Goal: Task Accomplishment & Management: Use online tool/utility

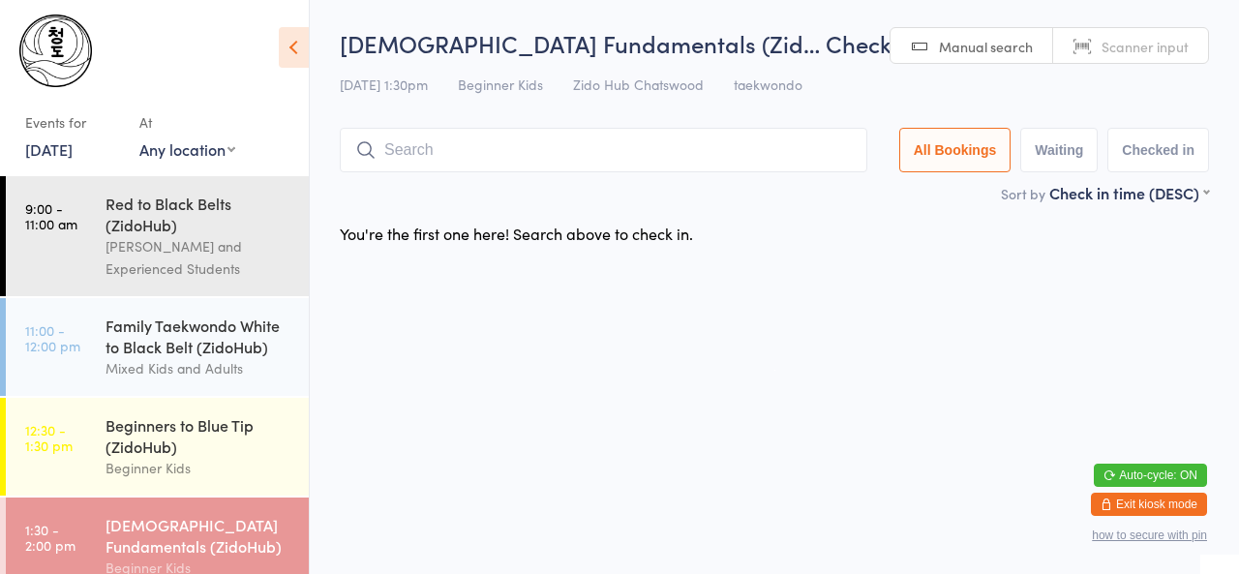
scroll to position [259, 0]
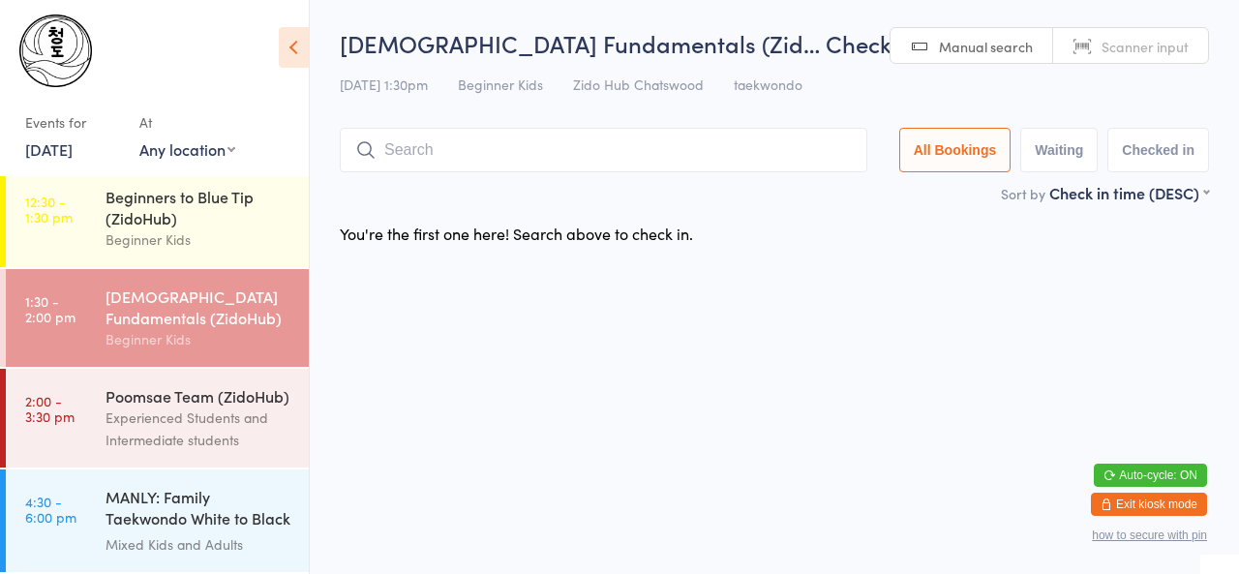
click at [151, 413] on div "Experienced Students and Intermediate students" at bounding box center [199, 429] width 187 height 45
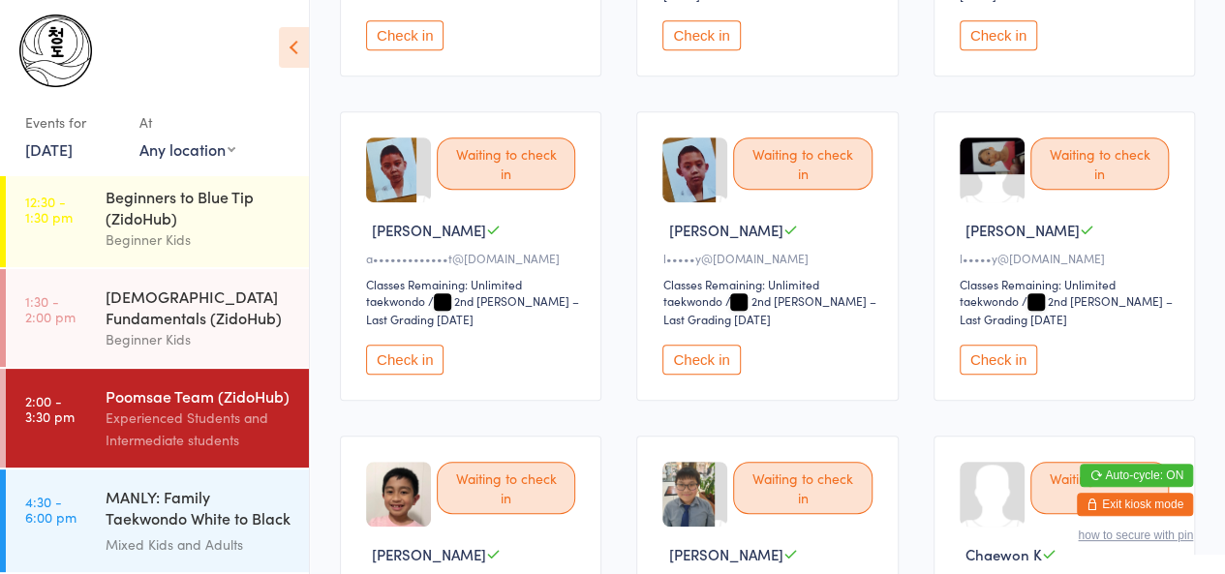
scroll to position [461, 0]
click at [405, 344] on button "Check in" at bounding box center [404, 359] width 77 height 30
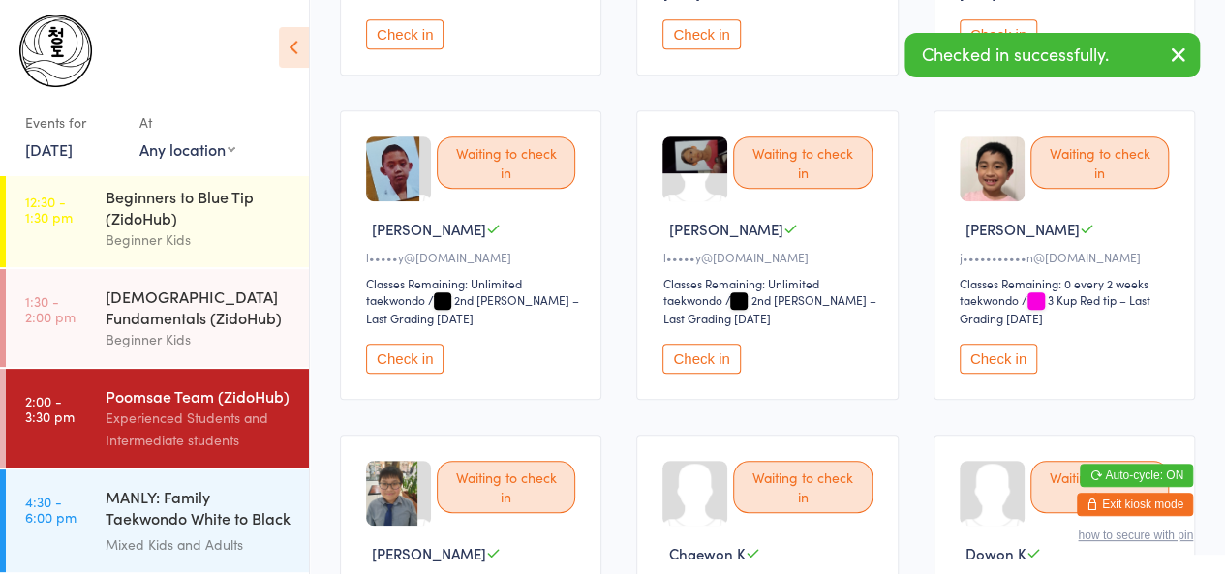
click at [405, 344] on button "Check in" at bounding box center [404, 359] width 77 height 30
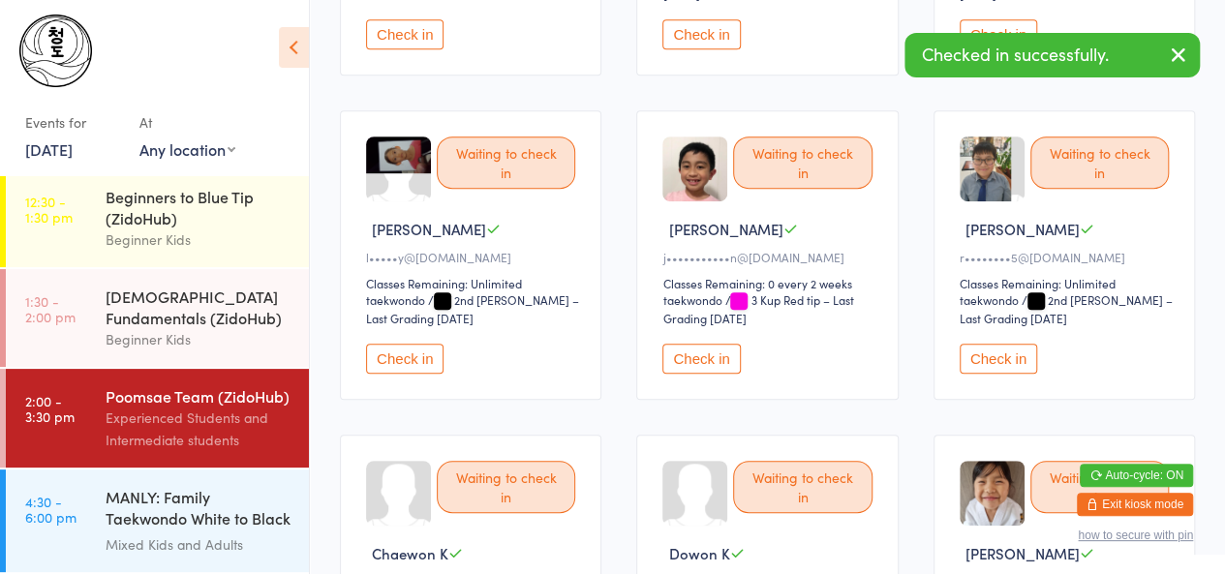
click at [405, 344] on button "Check in" at bounding box center [404, 359] width 77 height 30
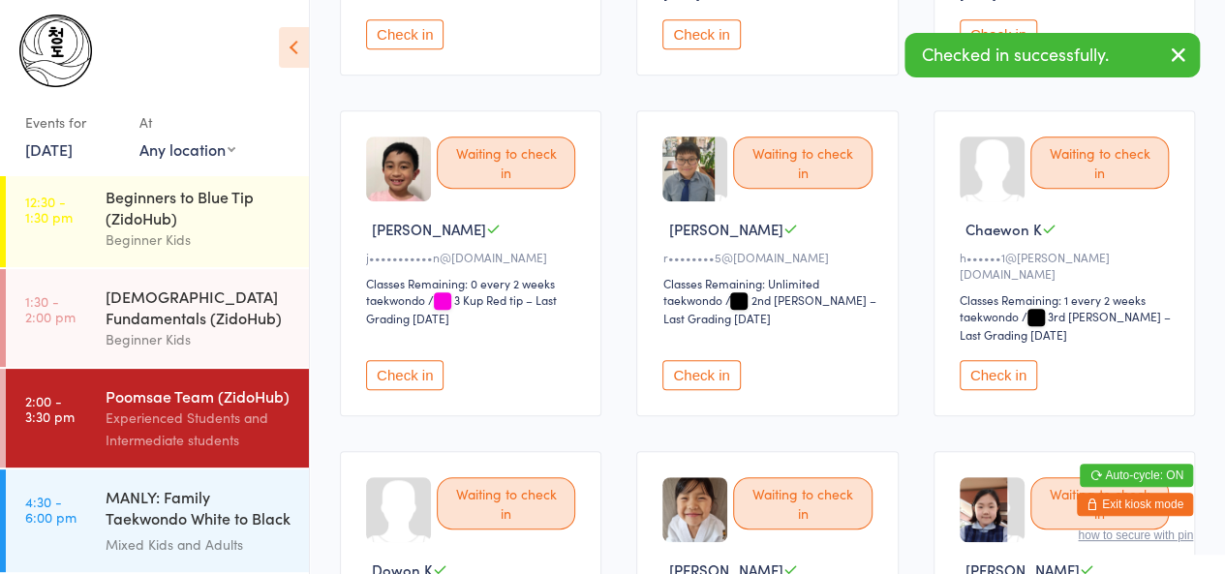
click at [729, 360] on button "Check in" at bounding box center [700, 375] width 77 height 30
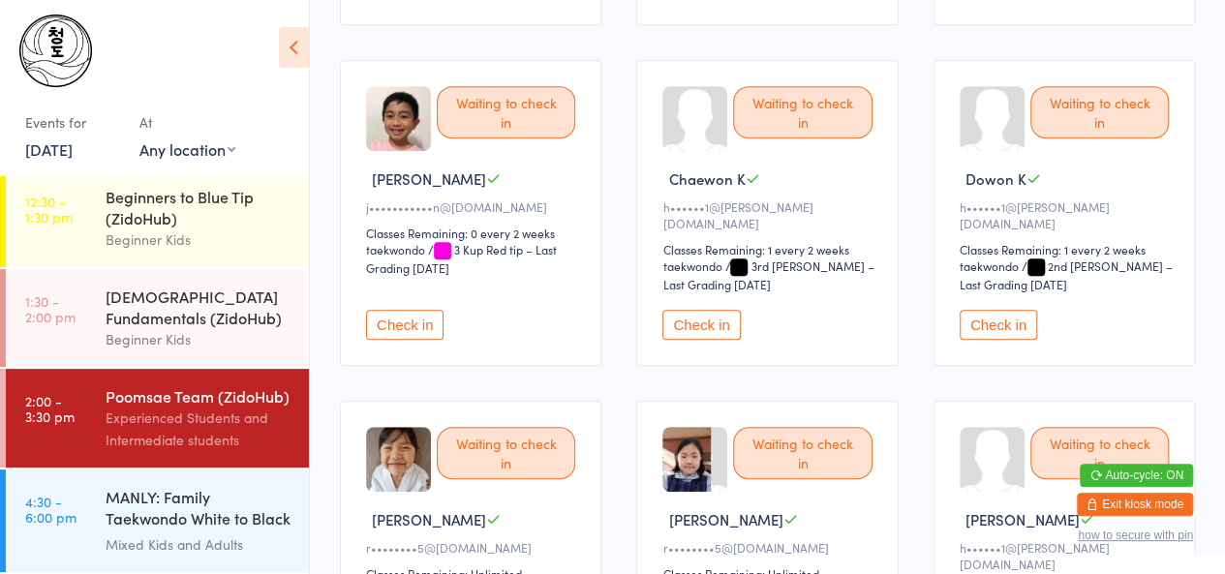
scroll to position [512, 0]
click at [411, 309] on button "Check in" at bounding box center [404, 324] width 77 height 30
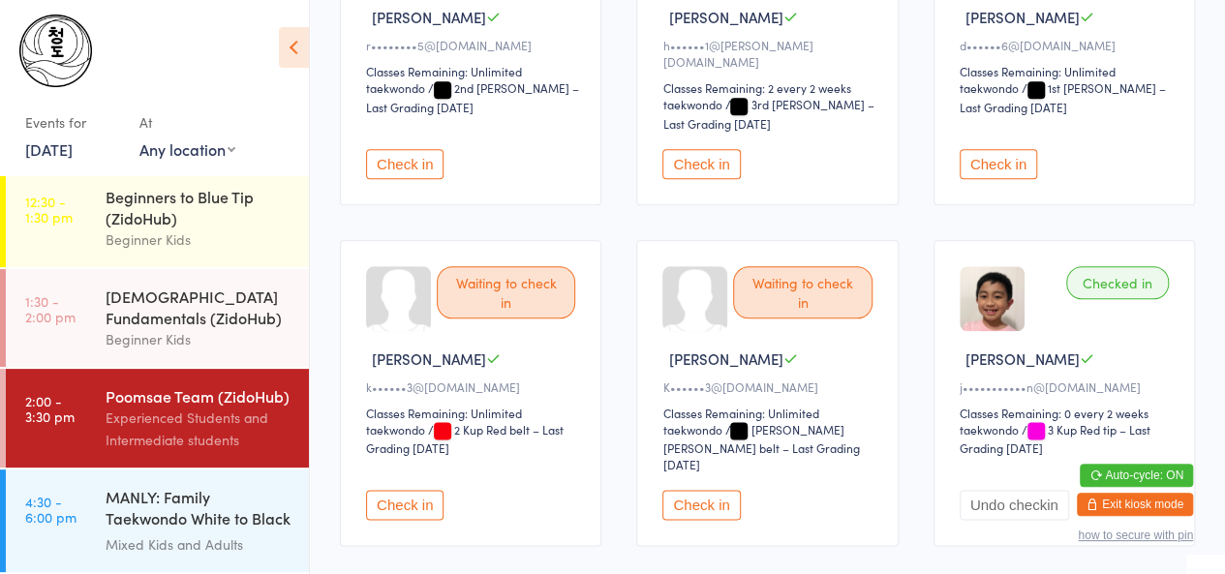
scroll to position [1018, 0]
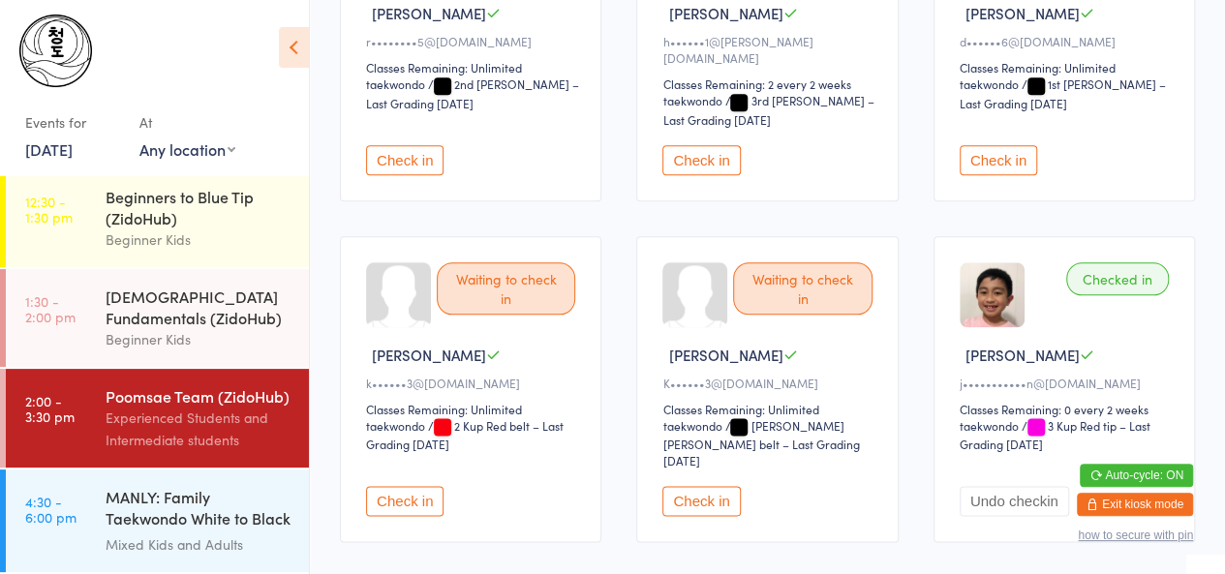
click at [395, 486] on button "Check in" at bounding box center [404, 501] width 77 height 30
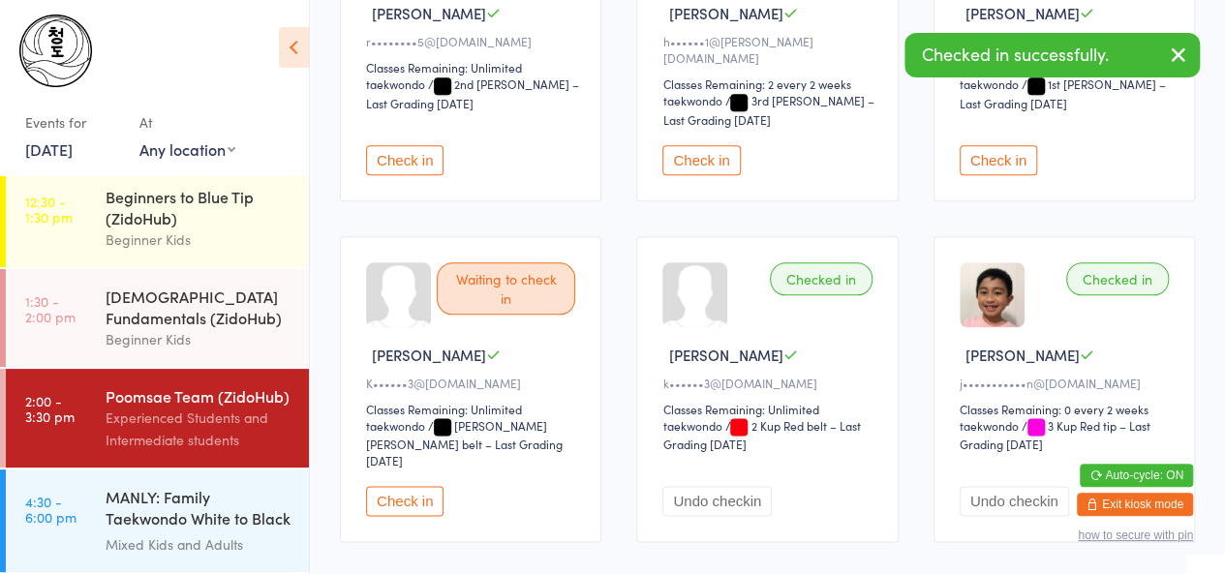
click at [395, 486] on button "Check in" at bounding box center [404, 501] width 77 height 30
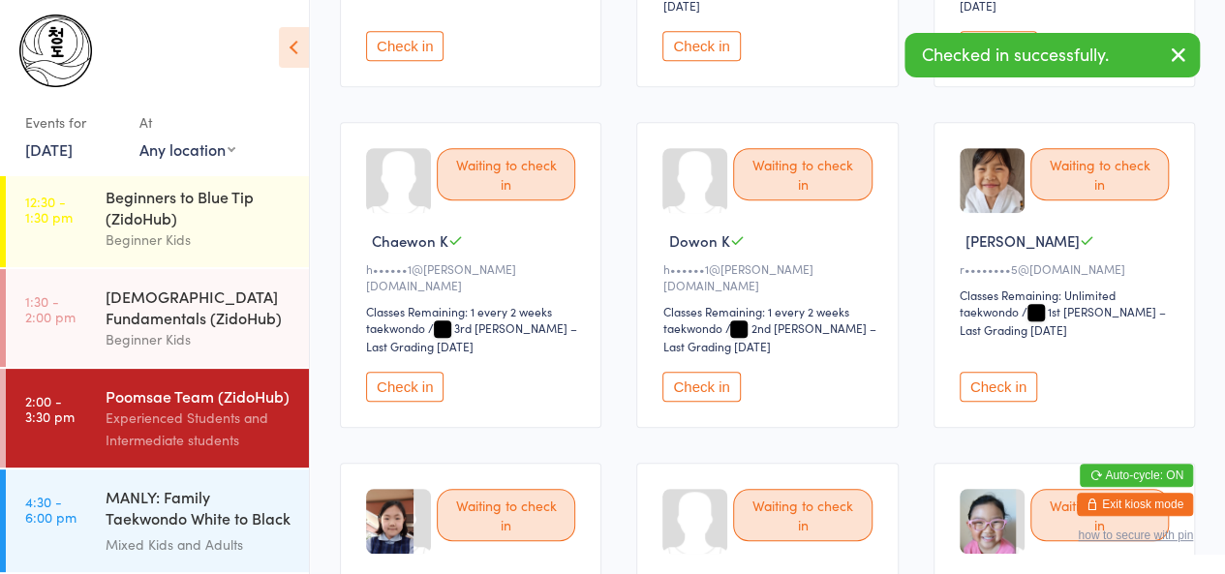
scroll to position [446, 0]
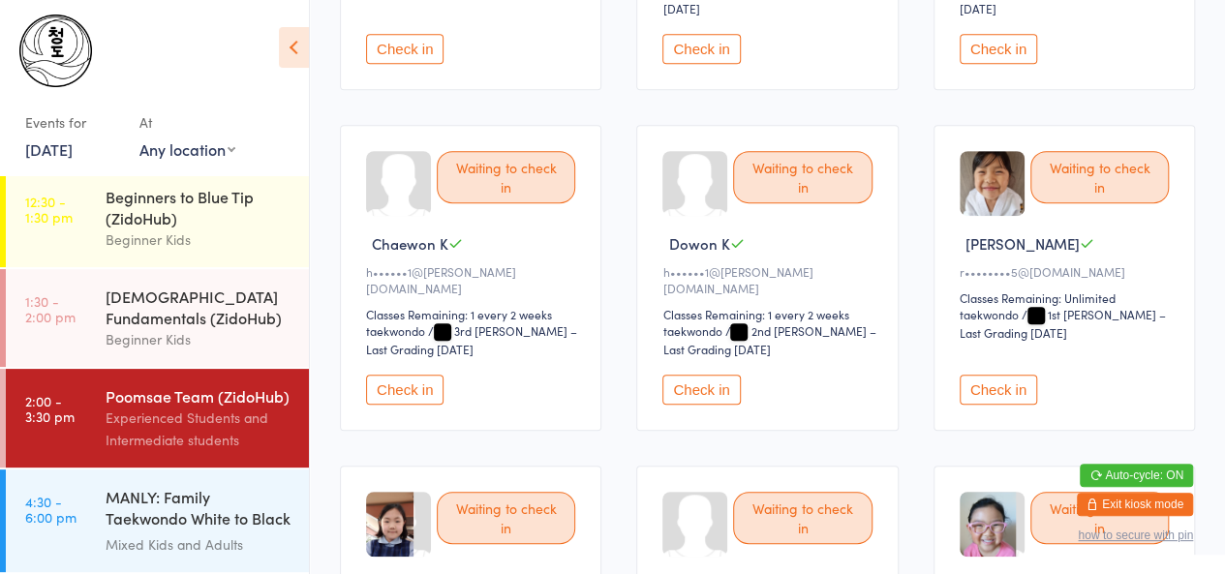
click at [688, 375] on button "Check in" at bounding box center [700, 390] width 77 height 30
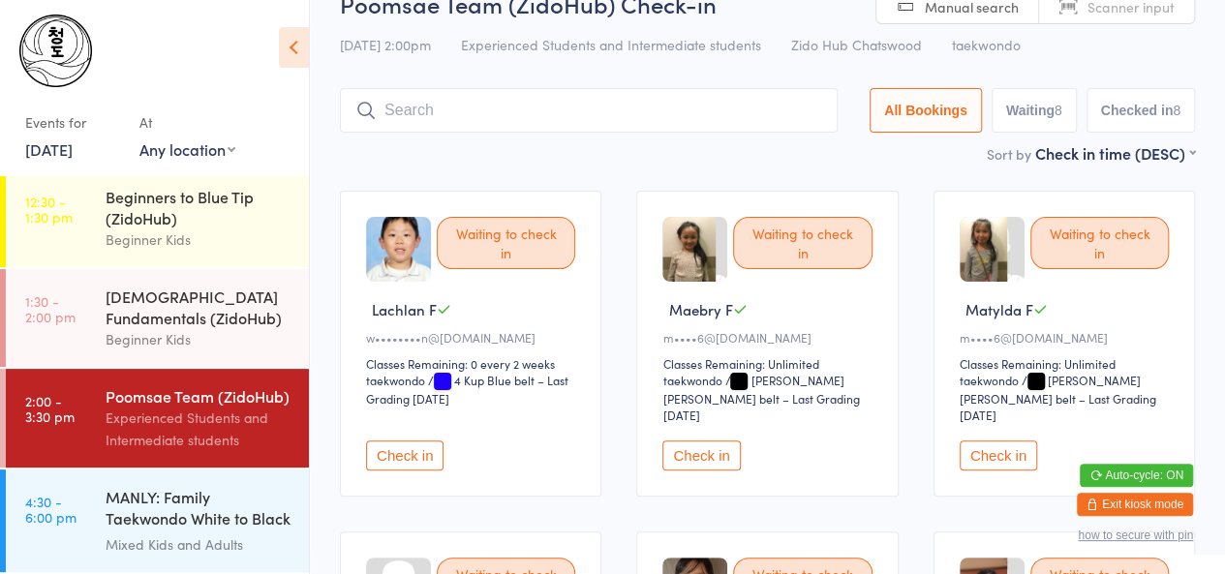
scroll to position [15, 0]
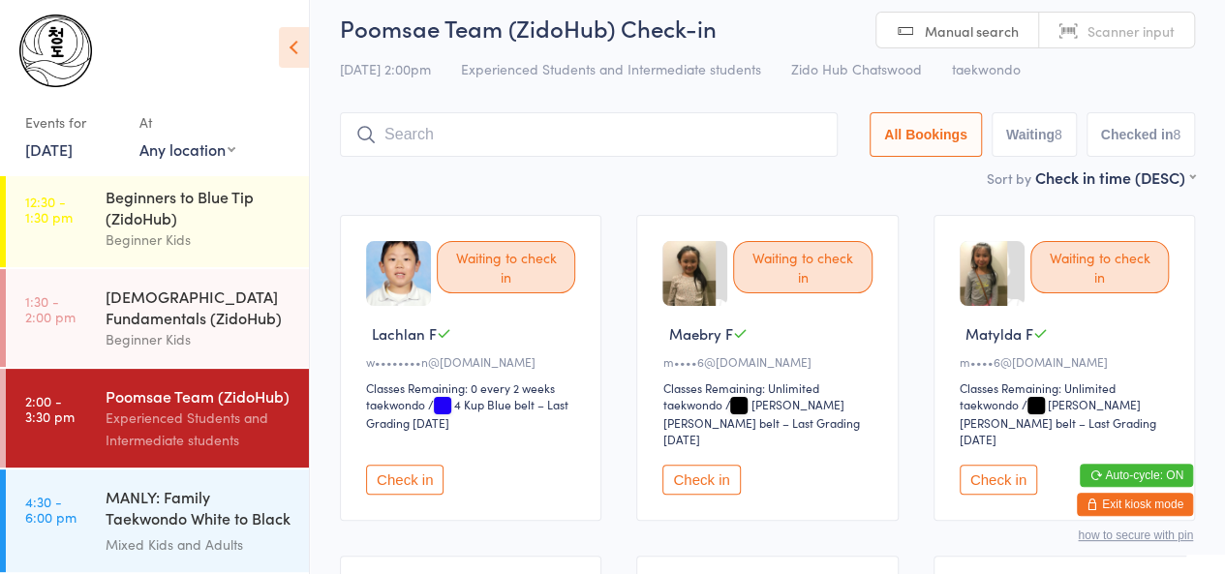
click at [398, 465] on button "Check in" at bounding box center [404, 480] width 77 height 30
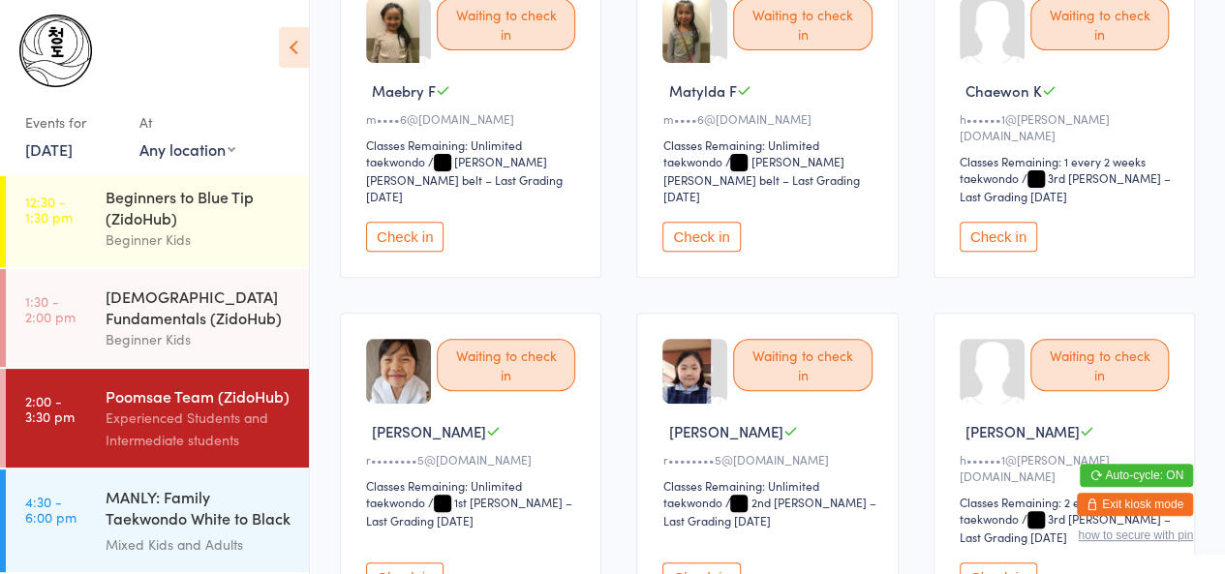
scroll to position [160, 0]
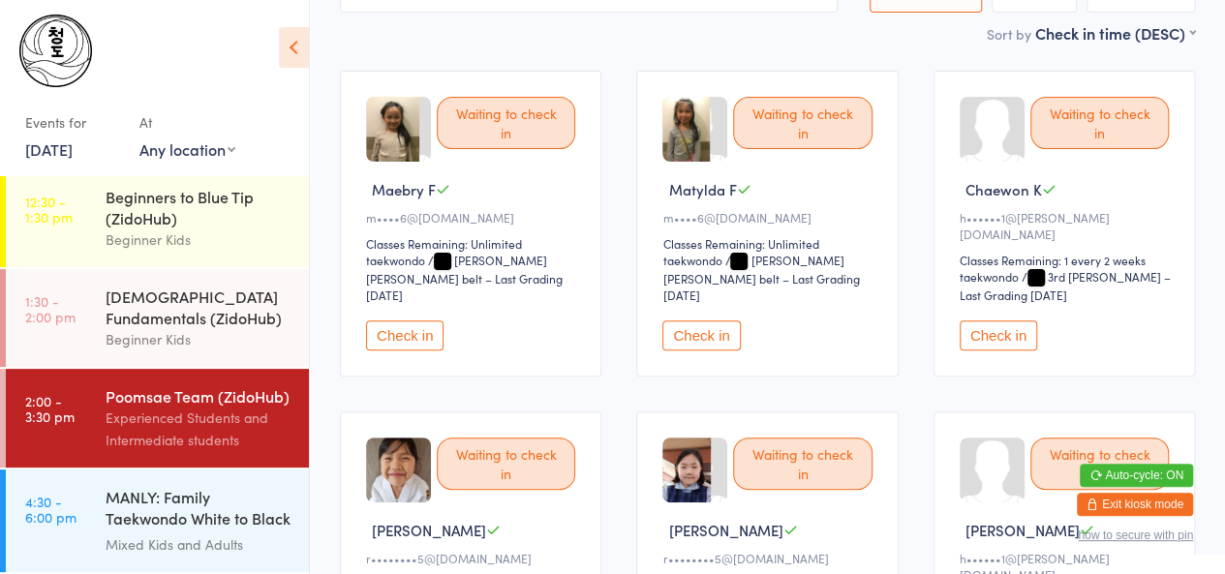
click at [980, 320] on button "Check in" at bounding box center [997, 335] width 77 height 30
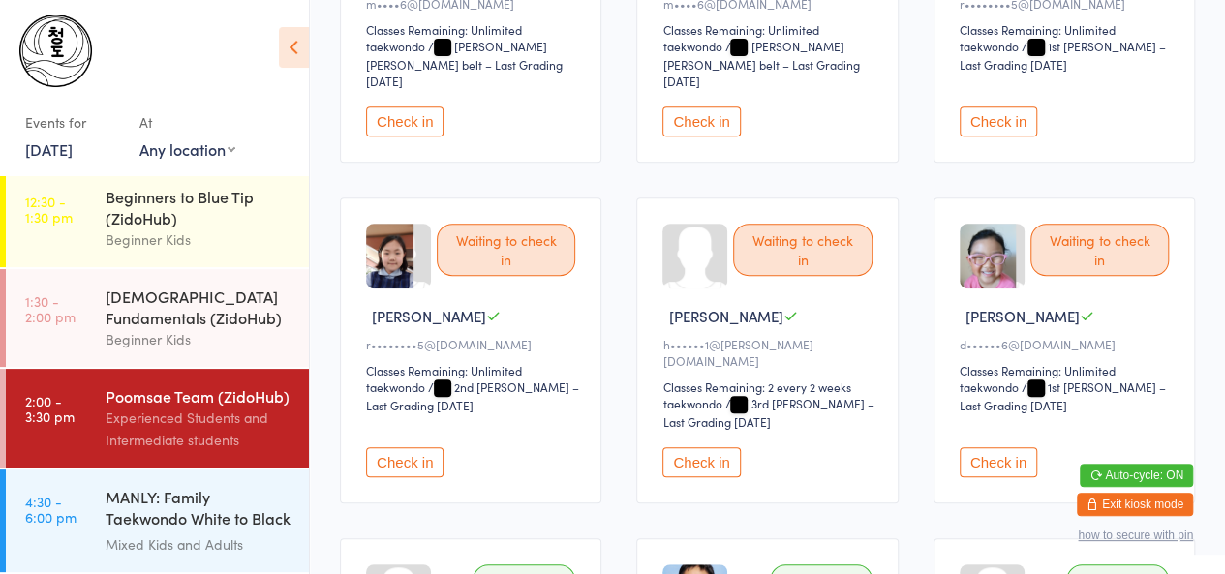
scroll to position [383, 0]
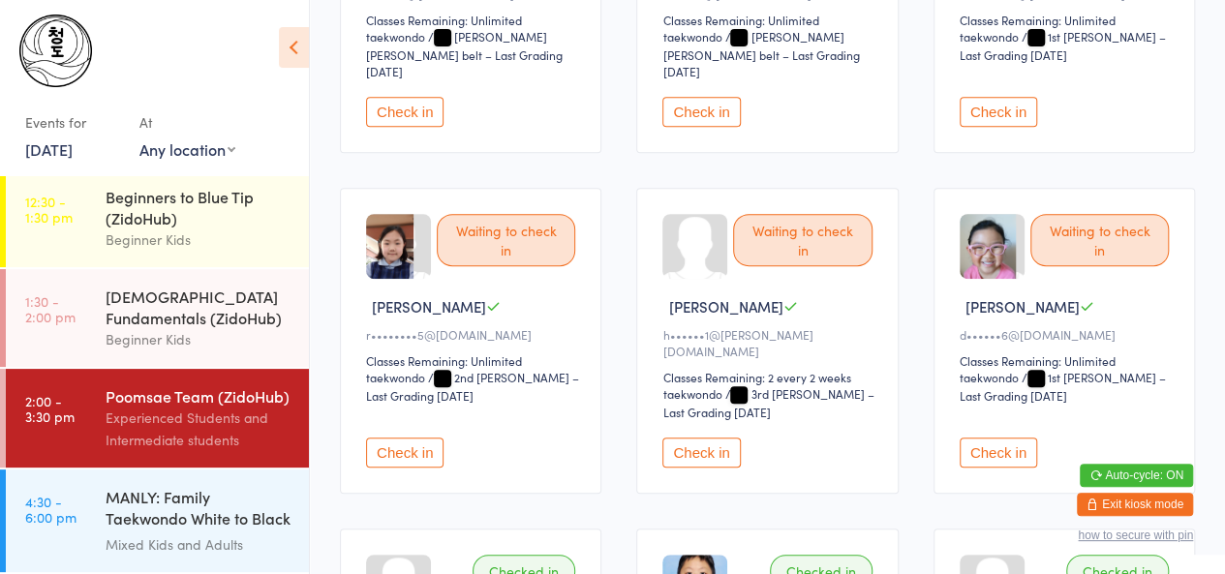
click at [713, 438] on button "Check in" at bounding box center [700, 453] width 77 height 30
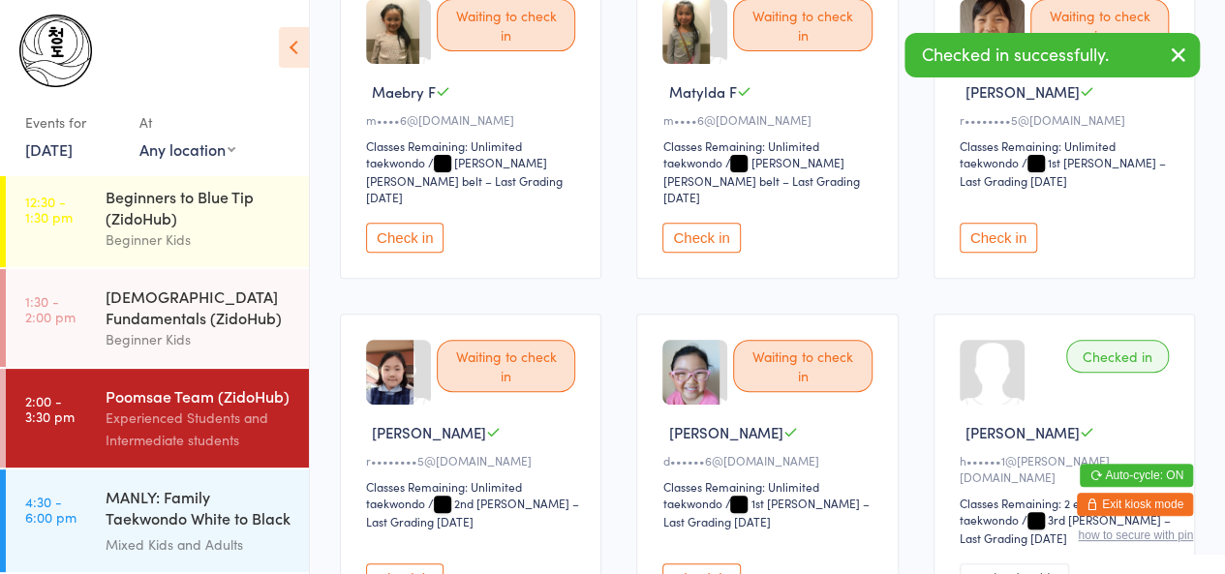
scroll to position [258, 0]
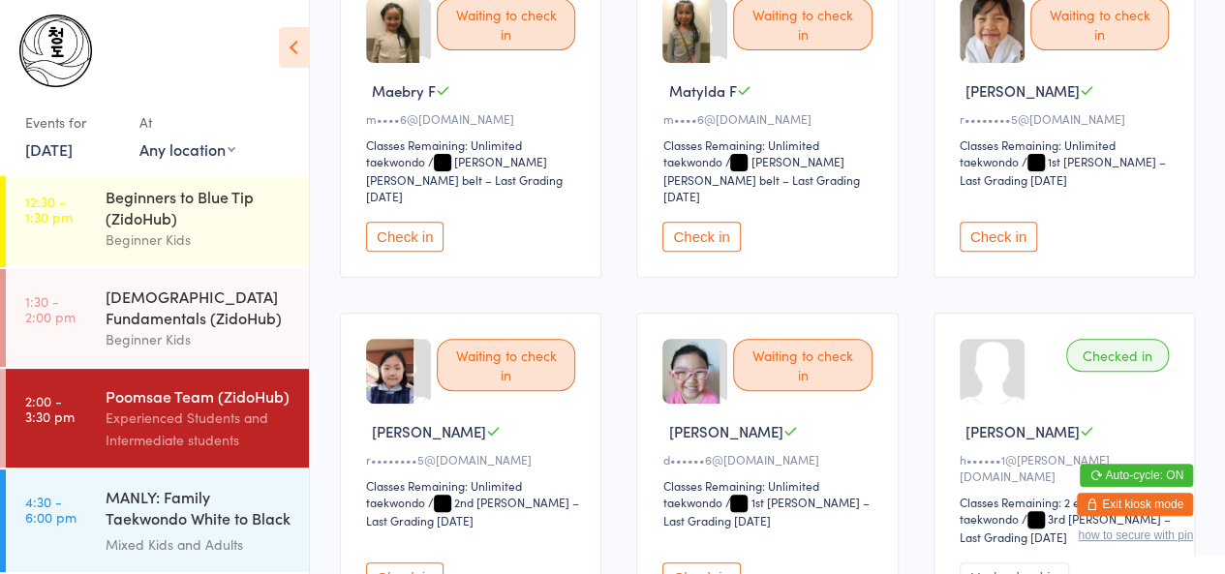
click at [418, 222] on button "Check in" at bounding box center [404, 237] width 77 height 30
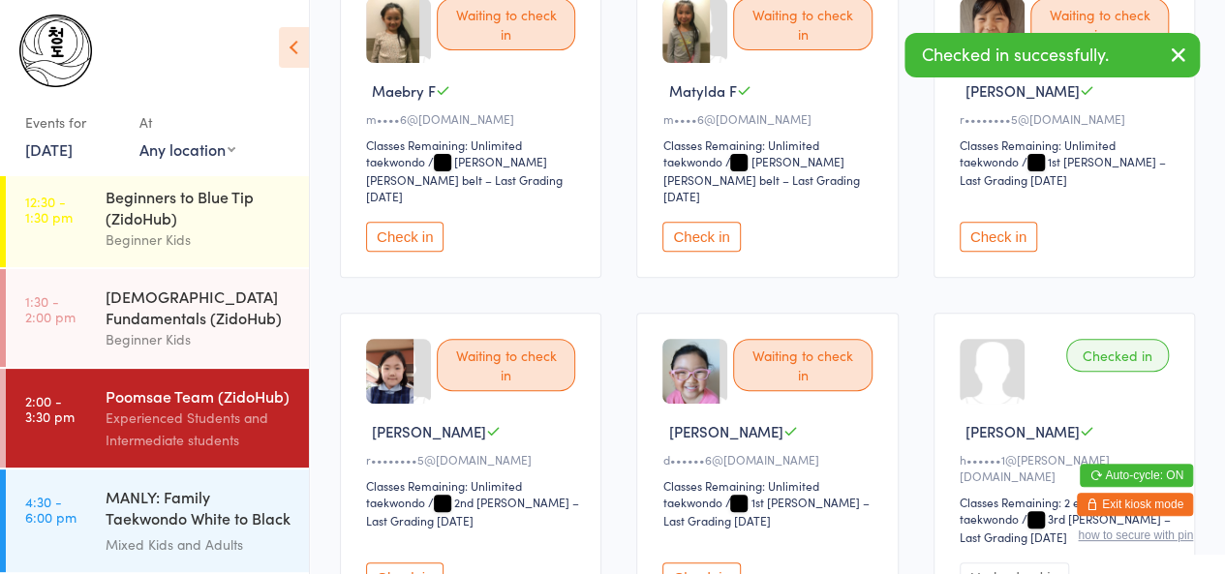
scroll to position [897, 0]
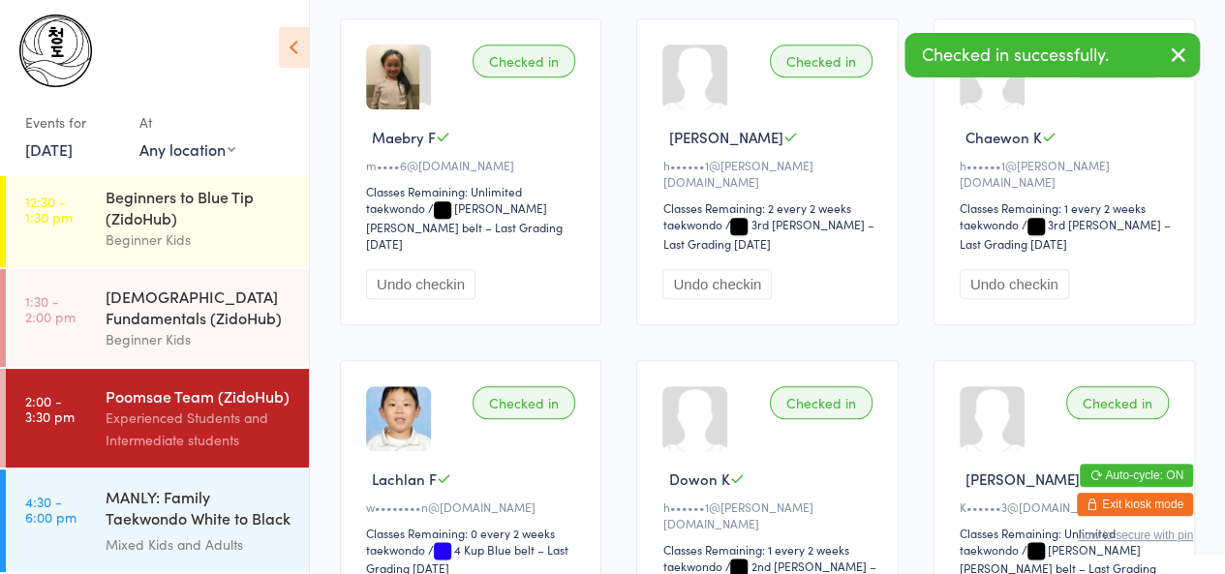
click at [418, 269] on button "Undo checkin" at bounding box center [420, 284] width 109 height 30
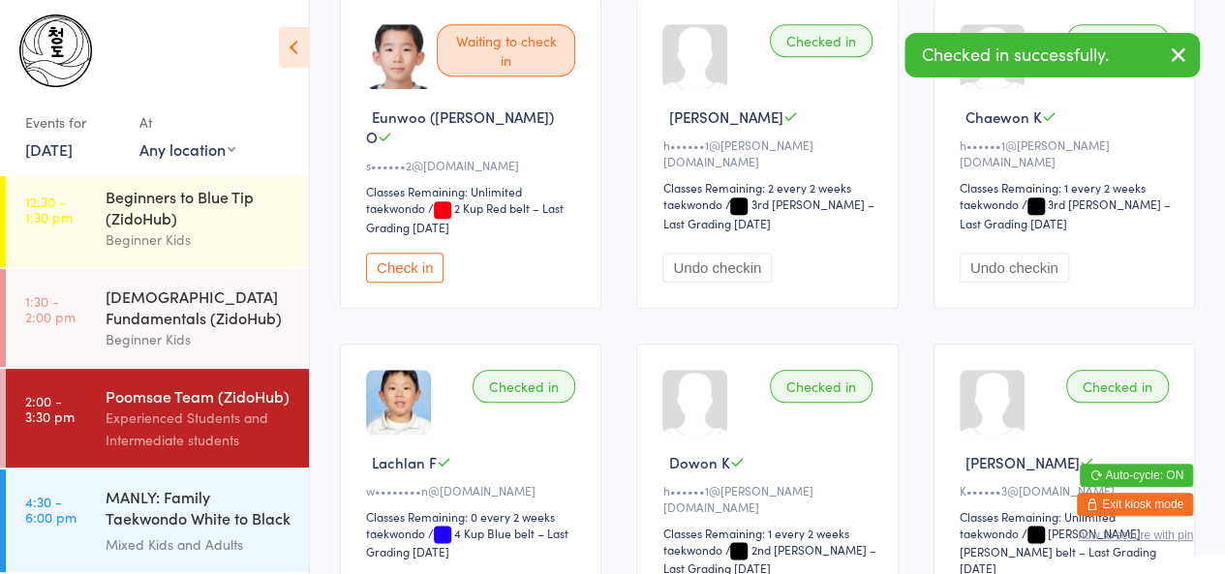
click at [418, 253] on button "Check in" at bounding box center [404, 268] width 77 height 30
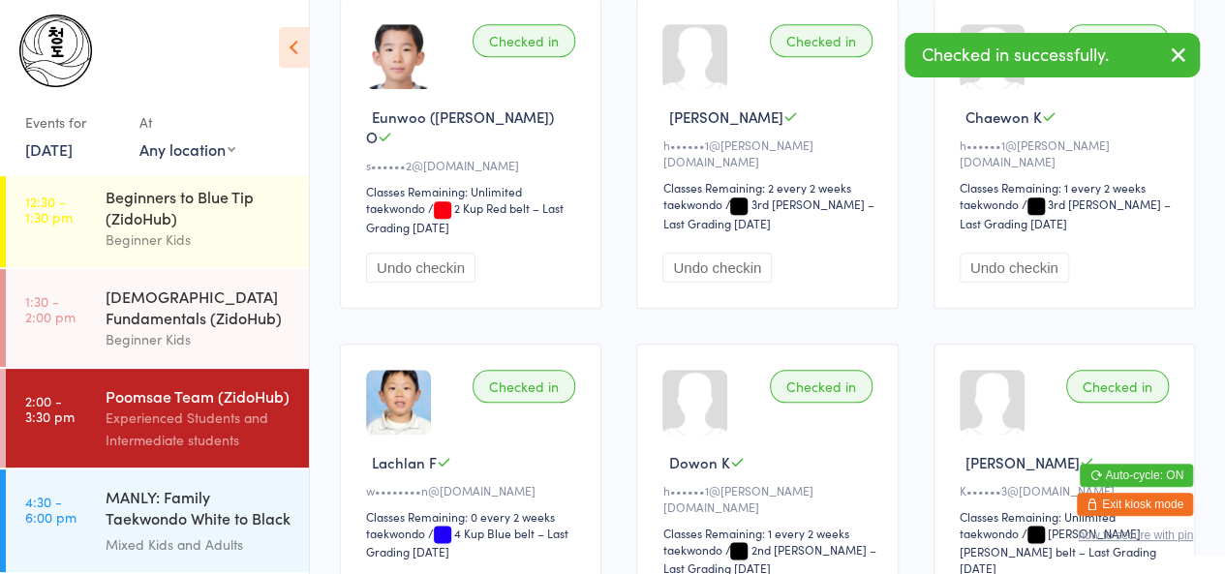
click at [418, 253] on button "Undo checkin" at bounding box center [420, 268] width 109 height 30
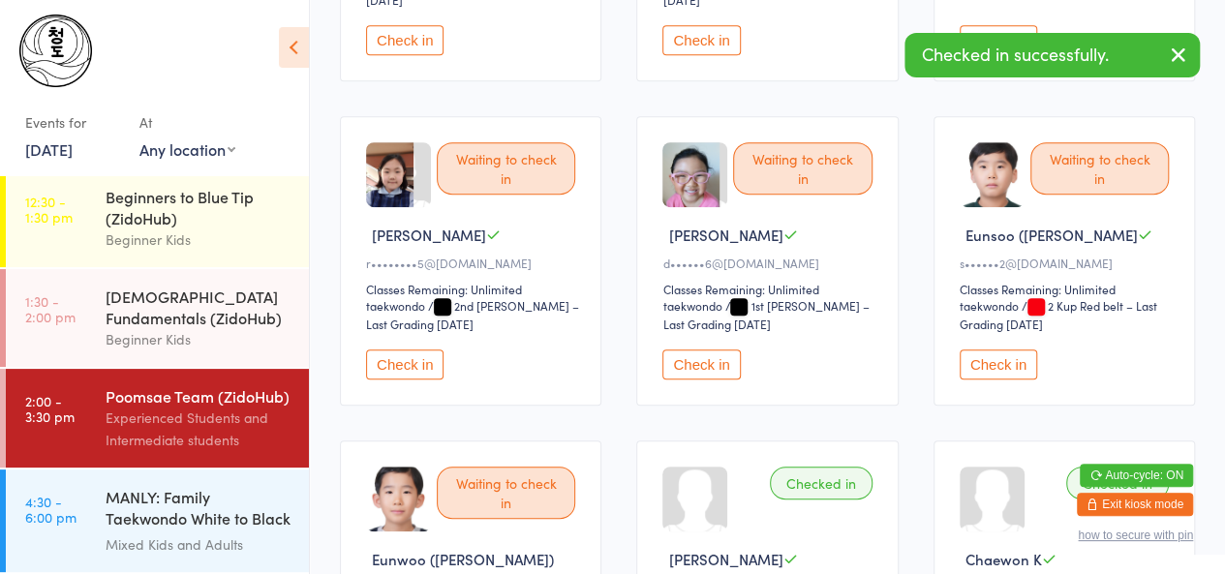
scroll to position [454, 0]
click at [416, 350] on button "Check in" at bounding box center [404, 365] width 77 height 30
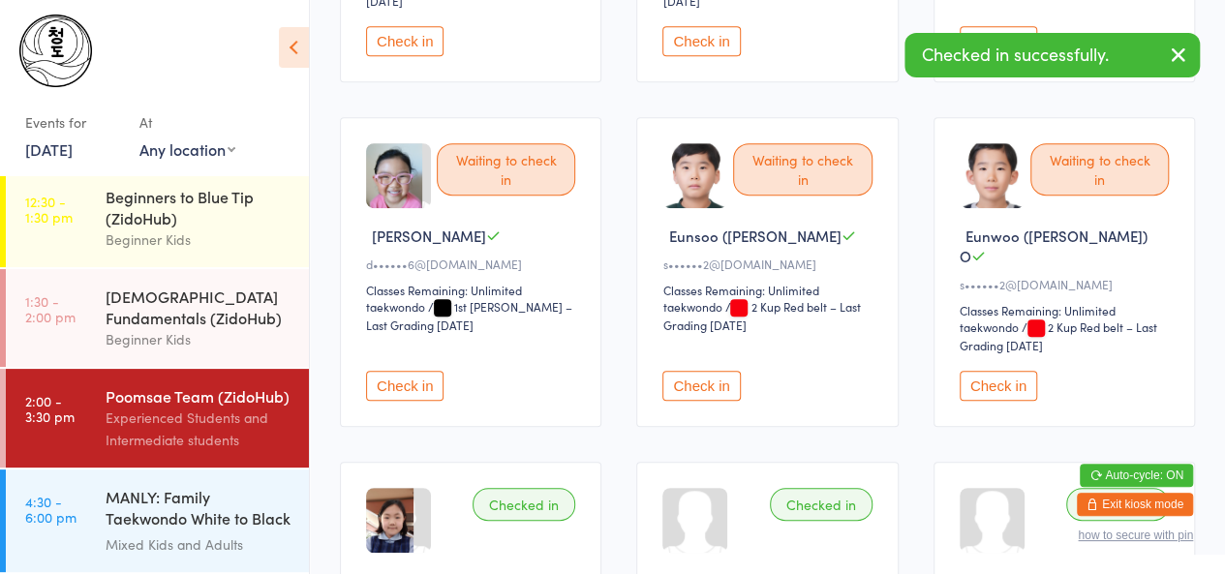
click at [416, 371] on button "Check in" at bounding box center [404, 386] width 77 height 30
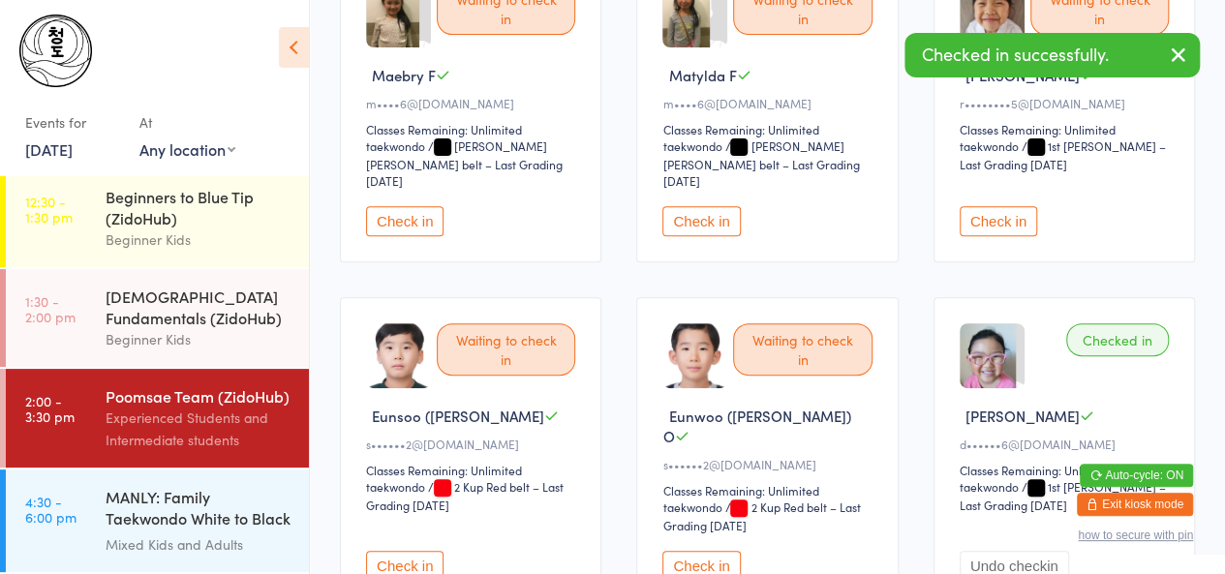
scroll to position [180, 0]
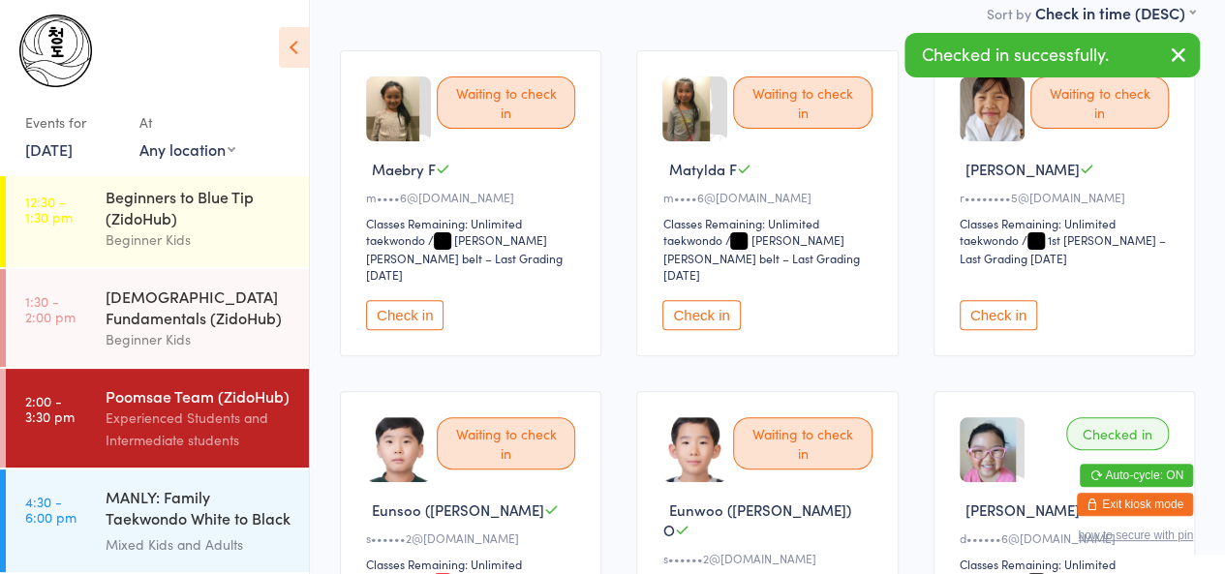
click at [409, 300] on button "Check in" at bounding box center [404, 315] width 77 height 30
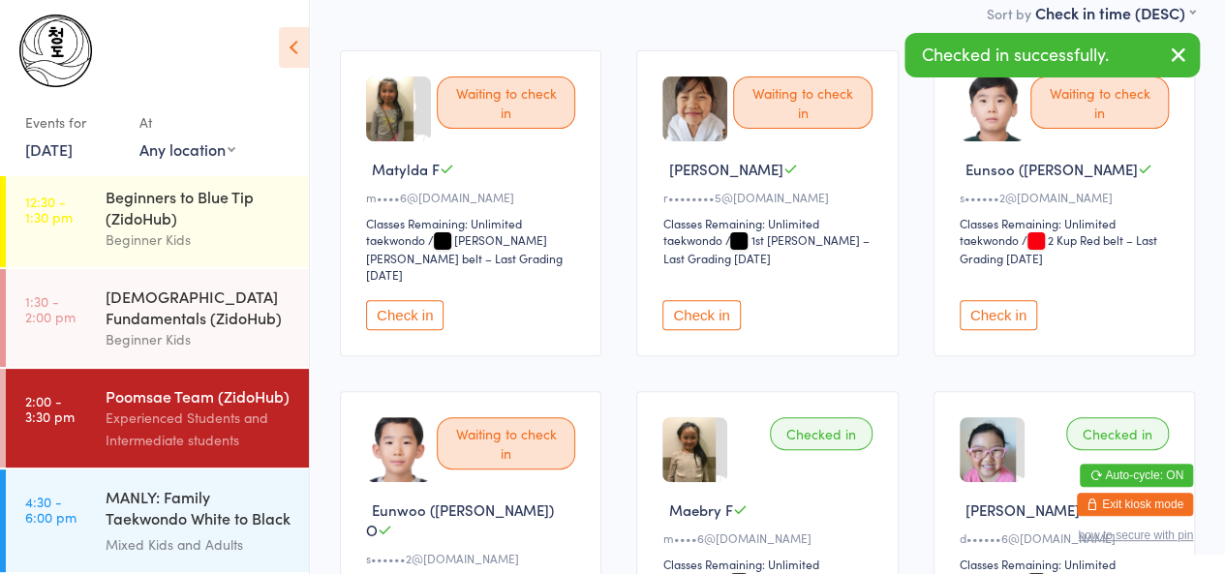
click at [409, 300] on button "Check in" at bounding box center [404, 315] width 77 height 30
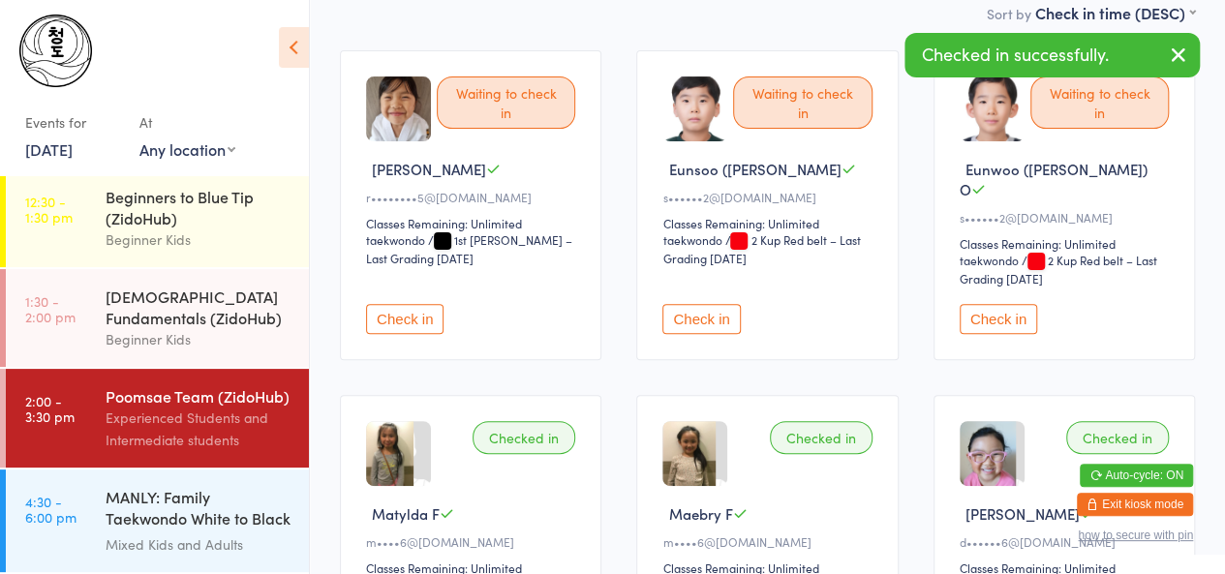
click at [409, 304] on button "Check in" at bounding box center [404, 319] width 77 height 30
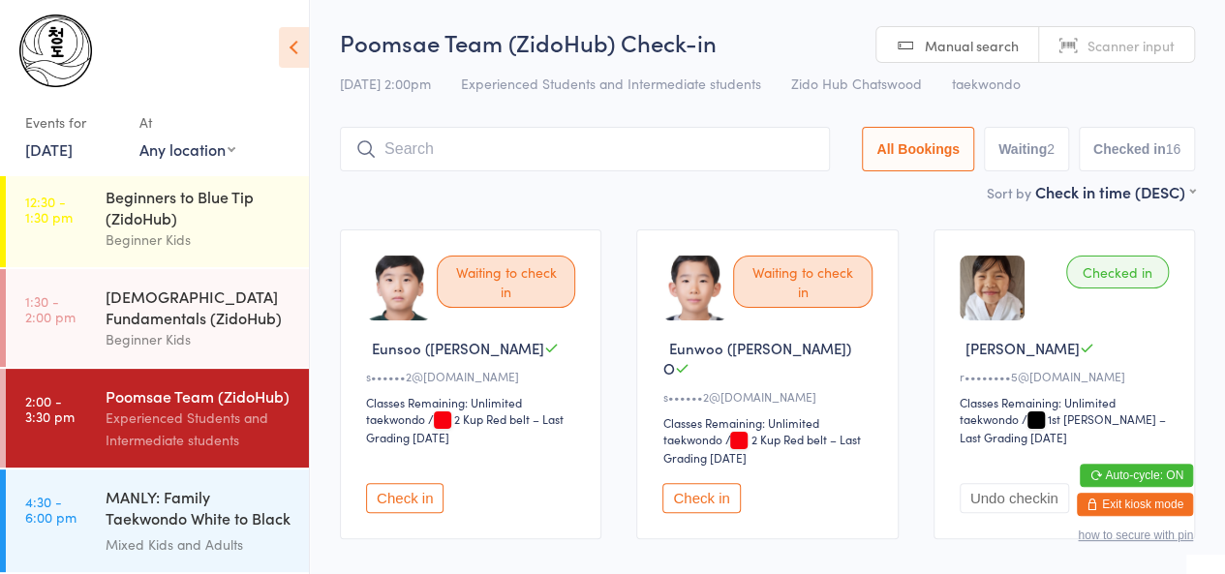
scroll to position [0, 0]
click at [430, 150] on input "s" at bounding box center [585, 150] width 490 height 45
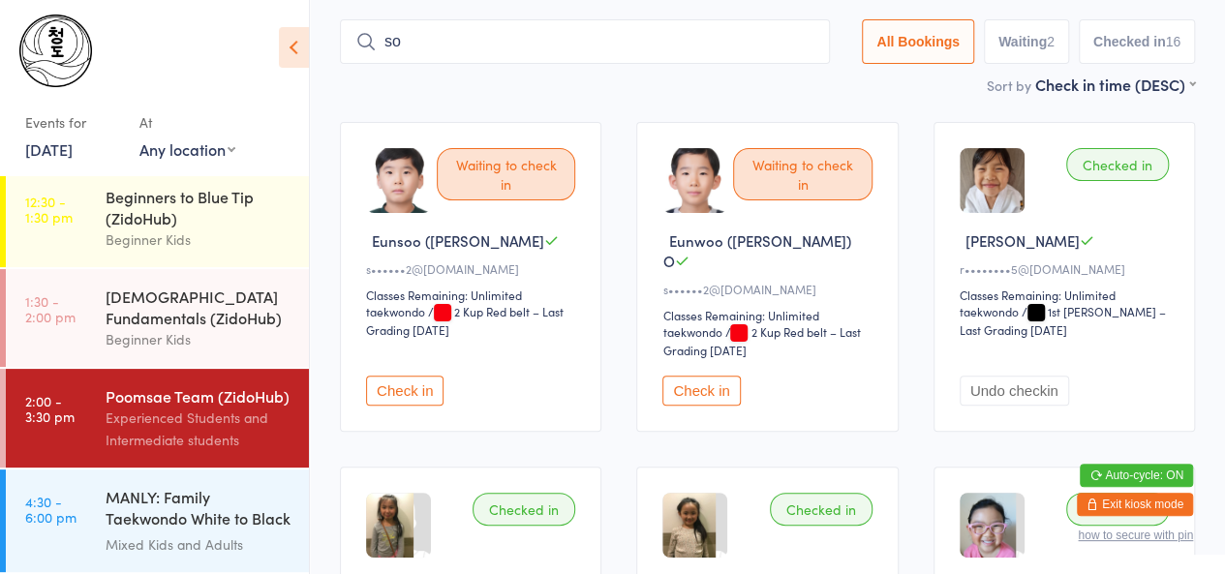
scroll to position [129, 0]
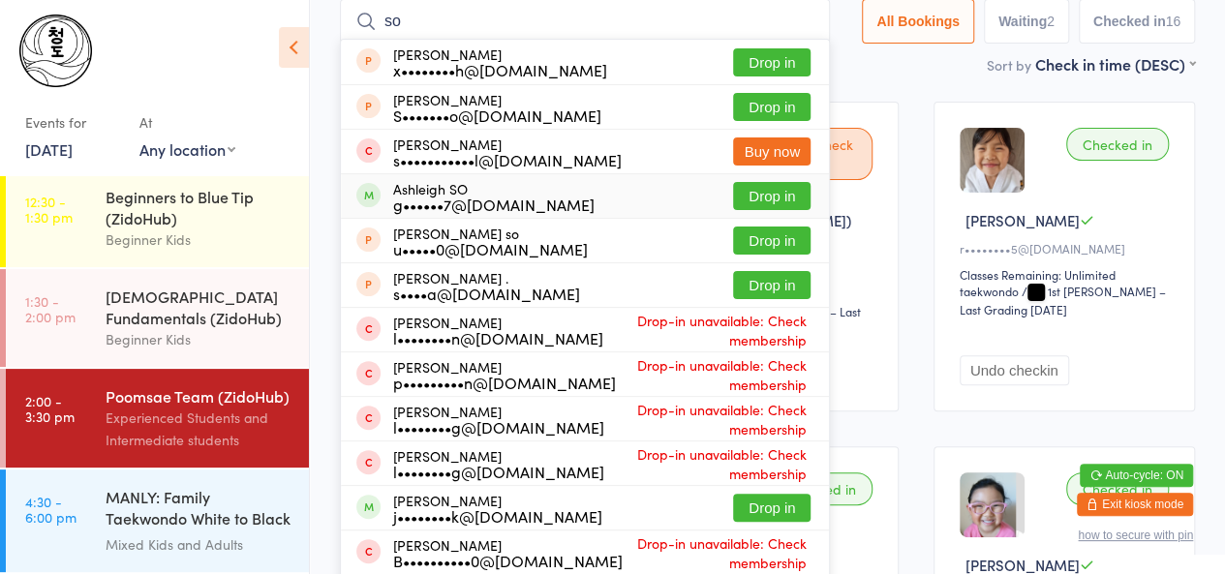
type input "so"
click at [426, 197] on div "g••••••7@[DOMAIN_NAME]" at bounding box center [493, 204] width 201 height 15
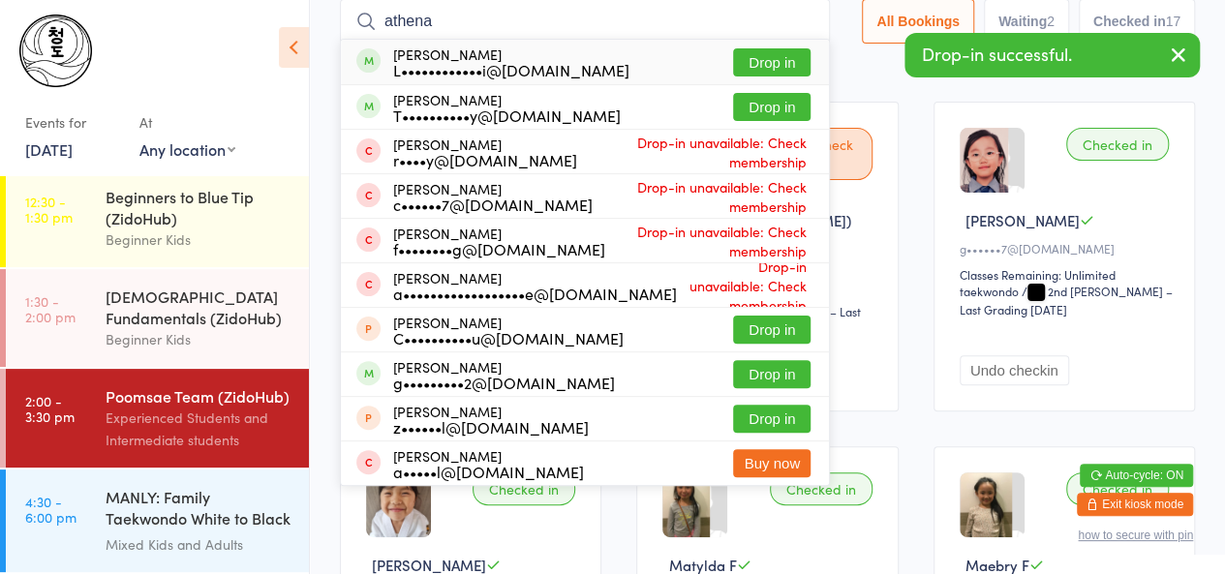
type input "athena"
click at [450, 67] on div "L••••••••••••i@[DOMAIN_NAME]" at bounding box center [511, 69] width 236 height 15
